Goal: Navigation & Orientation: Find specific page/section

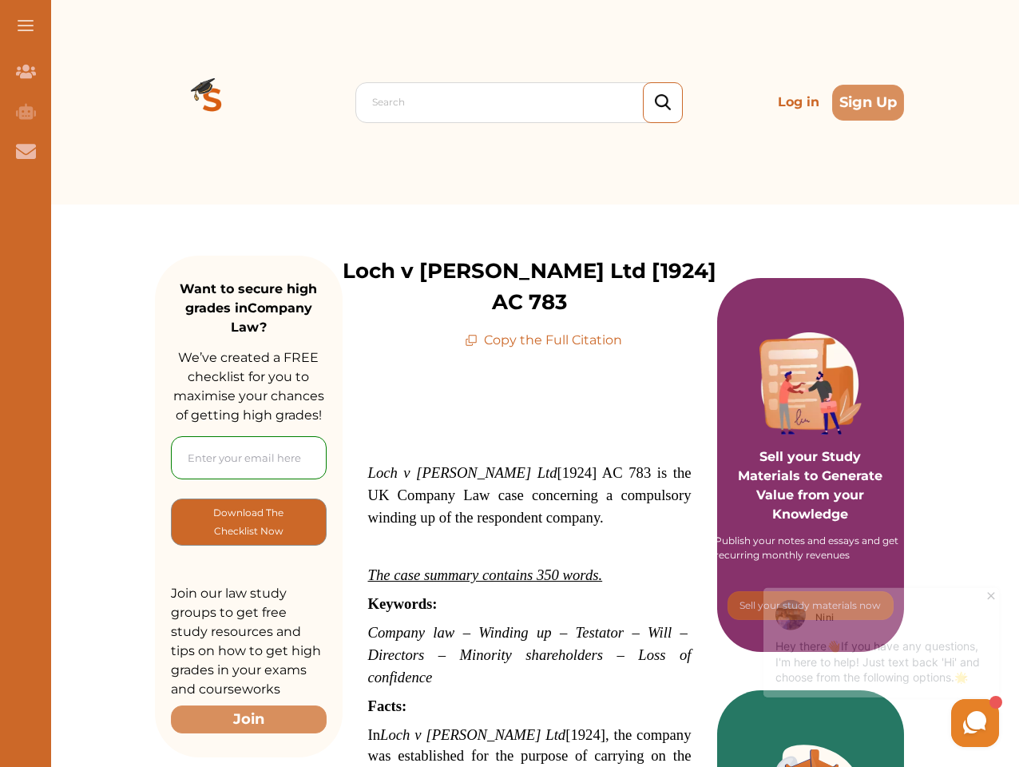
click at [26, 26] on span at bounding box center [26, 26] width 16 height 2
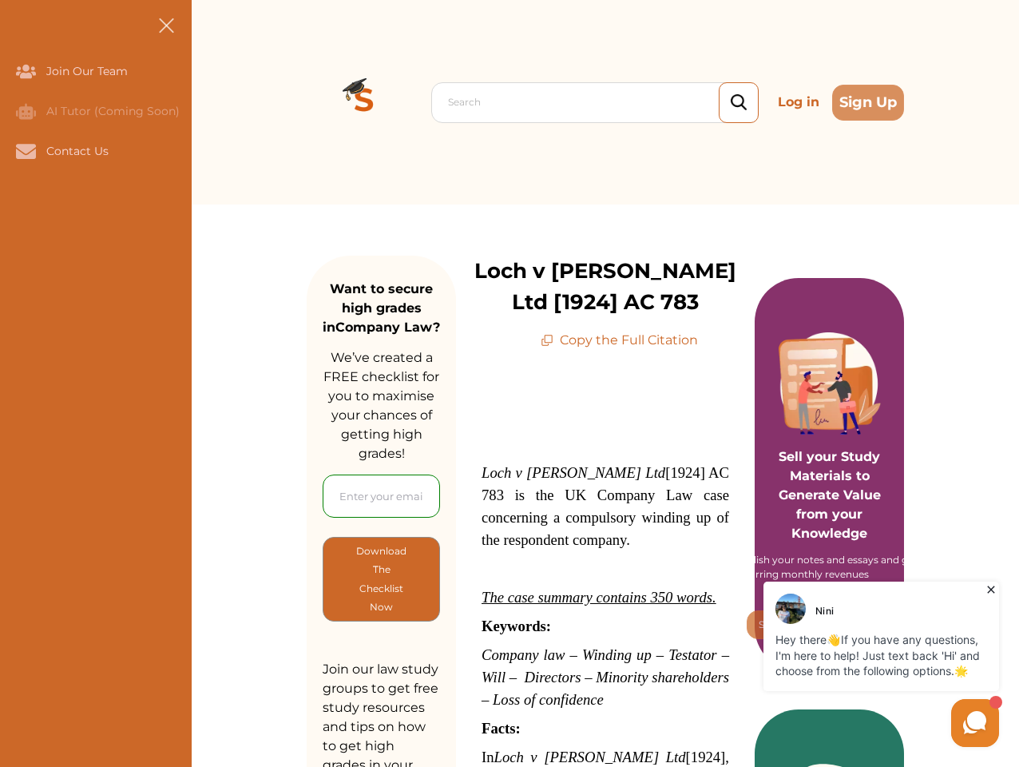
click at [26, 71] on icon "Join Our Team" at bounding box center [26, 72] width 20 height 14
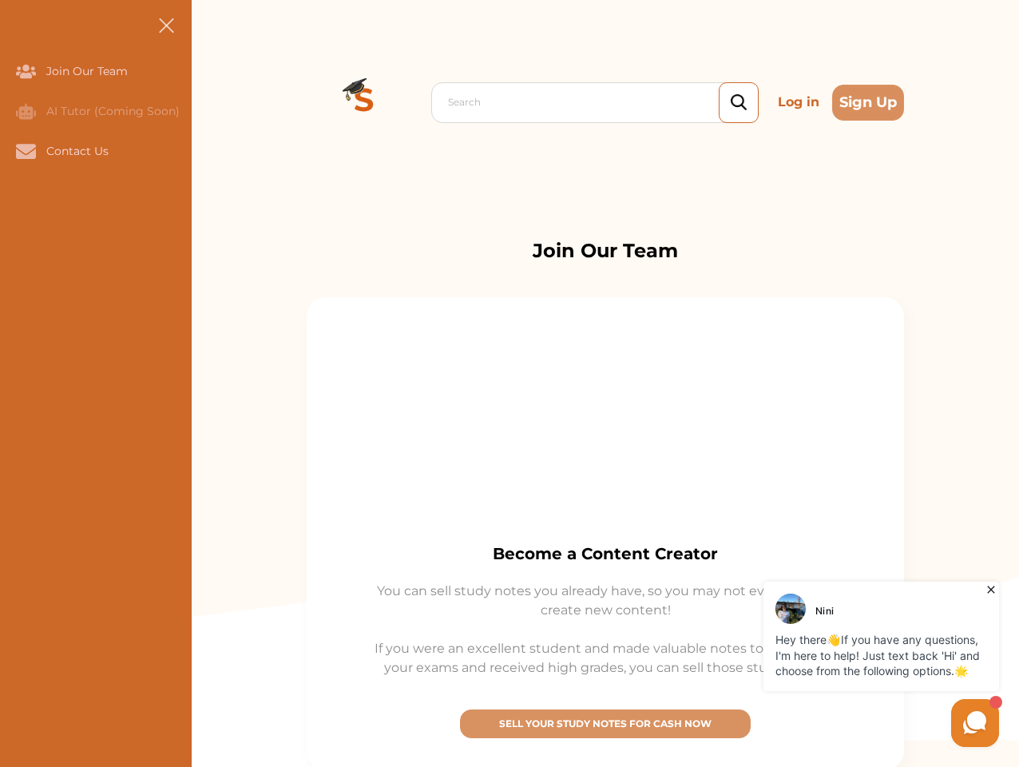
click at [26, 111] on icon "AI Tutor (Coming Soon)" at bounding box center [26, 111] width 20 height 16
click at [26, 151] on icon "Contact Us" at bounding box center [26, 151] width 20 height 14
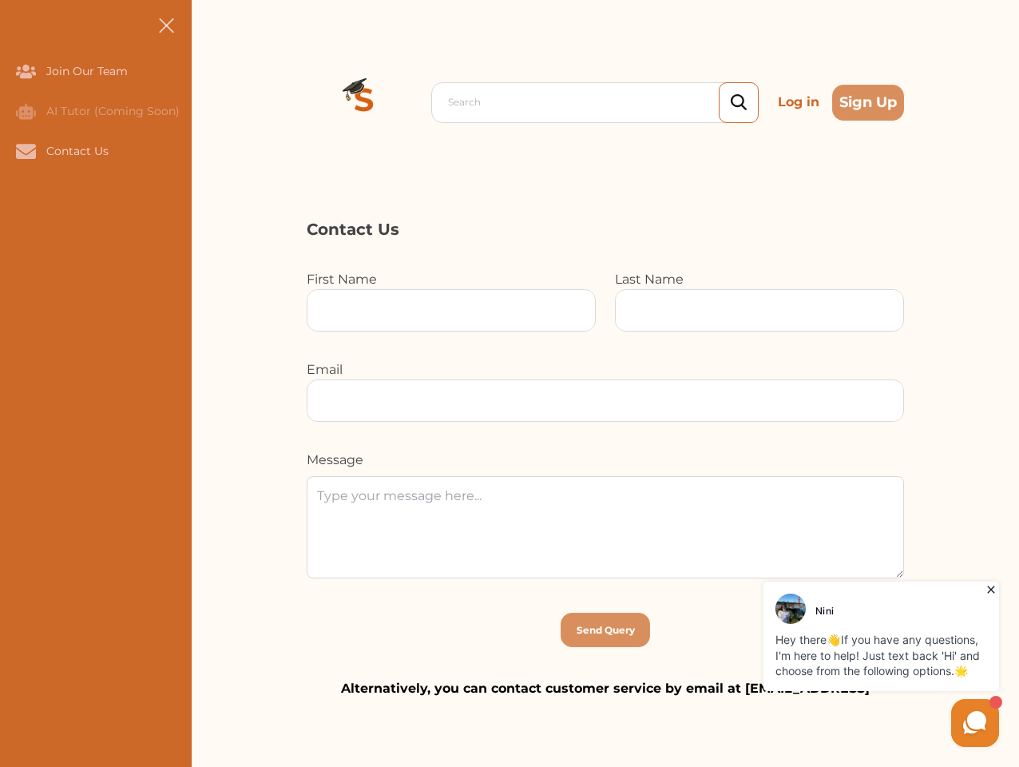
click at [212, 102] on div "Search Log in Sign Up Search Log in Sign Up" at bounding box center [605, 102] width 827 height 204
click at [799, 102] on p "Log in" at bounding box center [798, 102] width 54 height 32
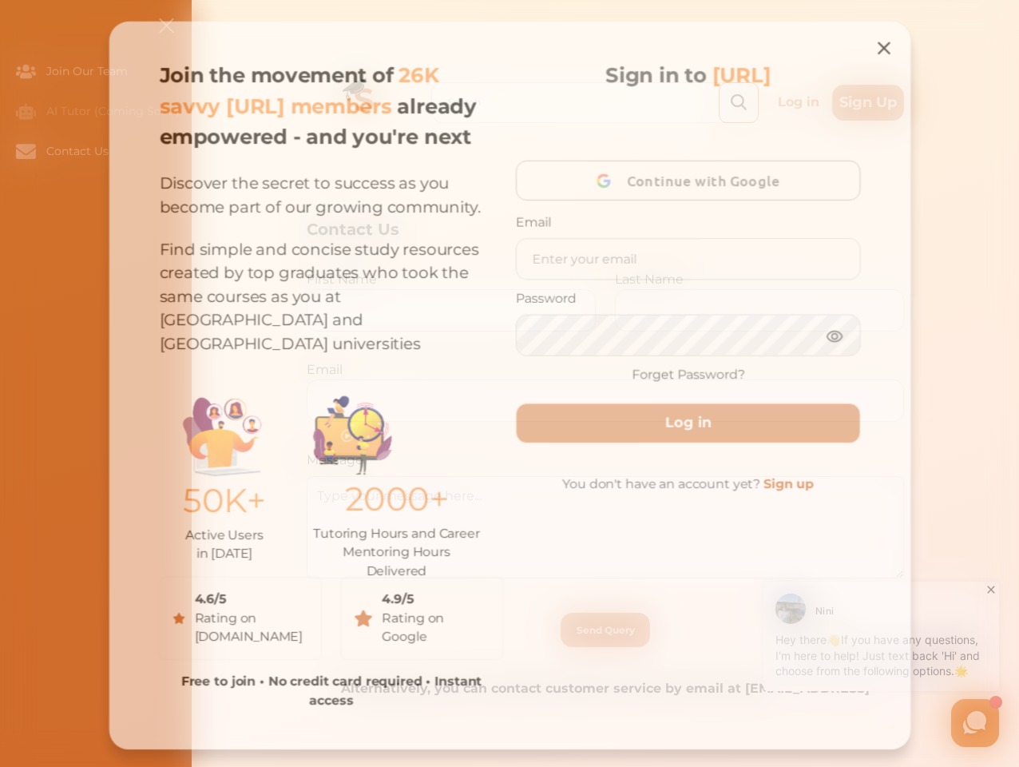
click at [868, 102] on div "Join the movement of 26K savvy [URL] members already empowered - and you're nex…" at bounding box center [509, 385] width 815 height 740
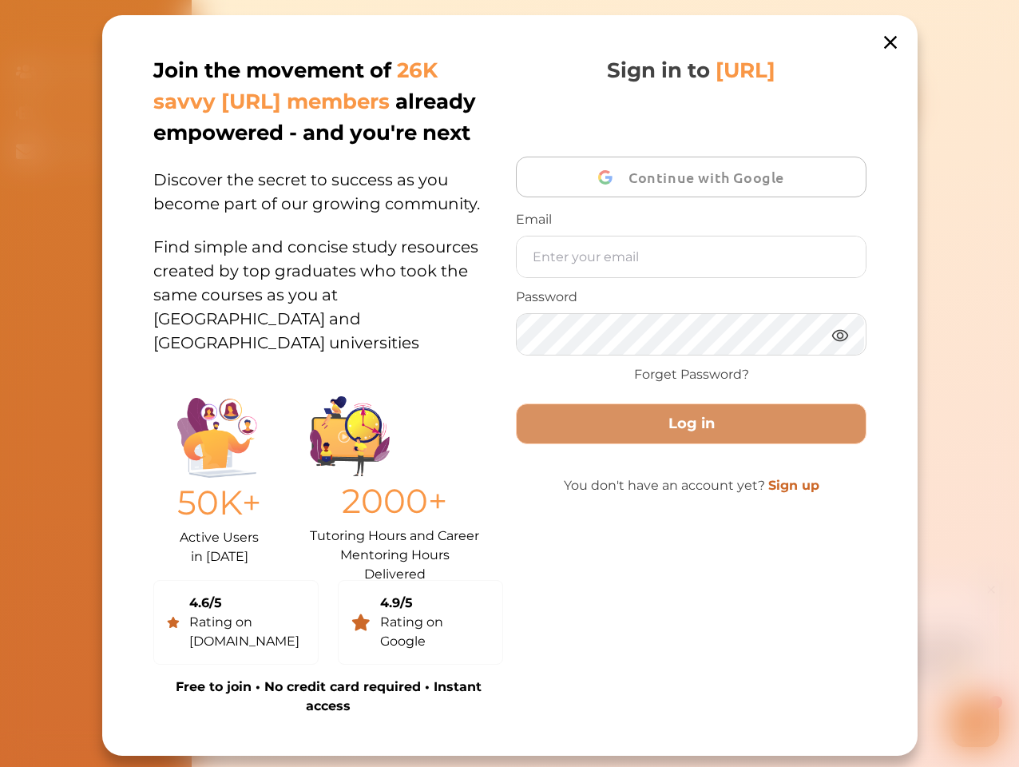
click at [248, 521] on p "50K+" at bounding box center [219, 503] width 84 height 50
